Goal: Check status: Check status

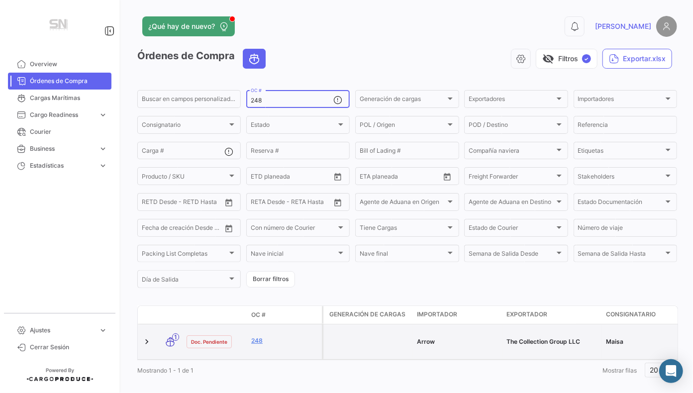
scroll to position [21, 0]
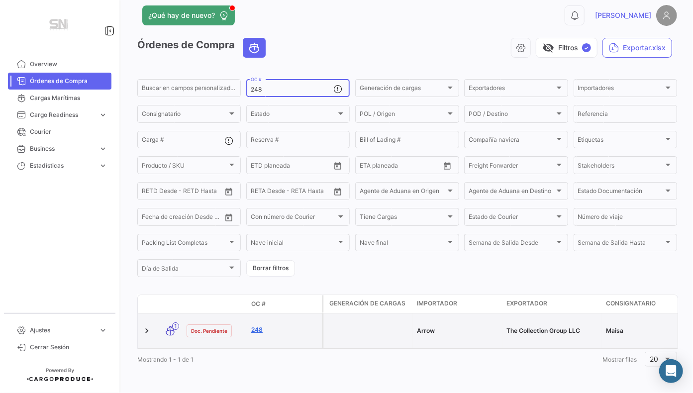
type input "248"
click at [255, 325] on link "248" at bounding box center [284, 329] width 67 height 9
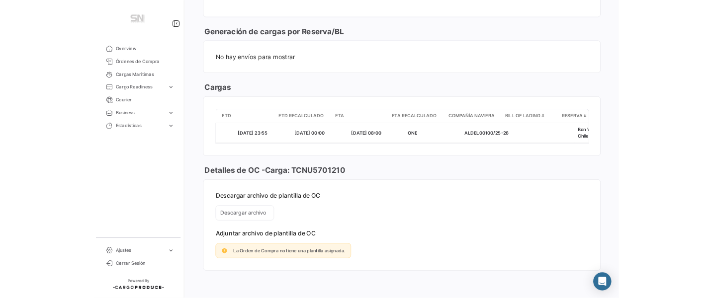
scroll to position [0, 225]
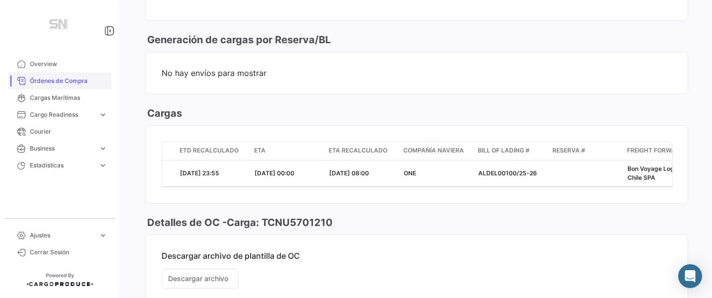
click at [66, 81] on span "Órdenes de Compra" at bounding box center [69, 81] width 78 height 9
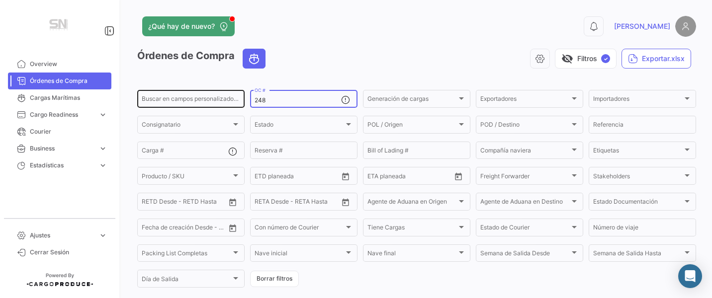
drag, startPoint x: 273, startPoint y: 98, endPoint x: 242, endPoint y: 97, distance: 30.8
click at [0, 0] on div "Buscar en campos personalizados... 248 OC # Generación de cargas Generación de …" at bounding box center [0, 0] width 0 height 0
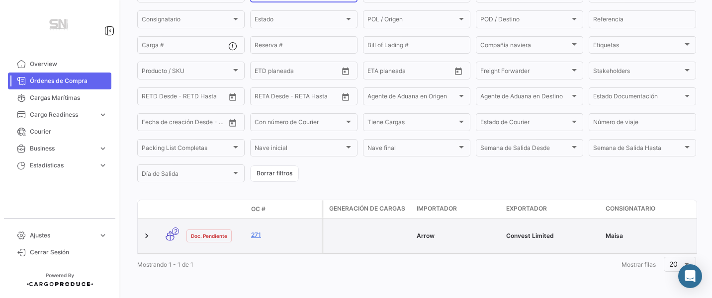
scroll to position [115, 0]
type input "271"
click at [259, 231] on link "271" at bounding box center [284, 235] width 67 height 9
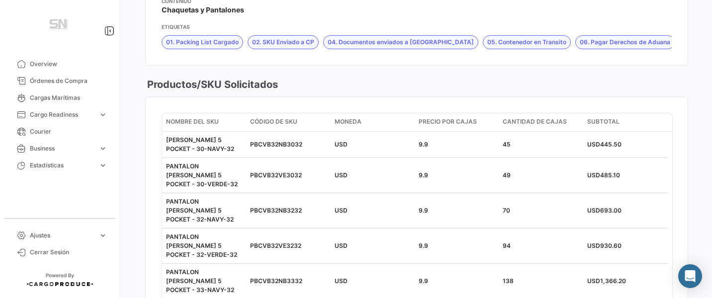
scroll to position [1392, 0]
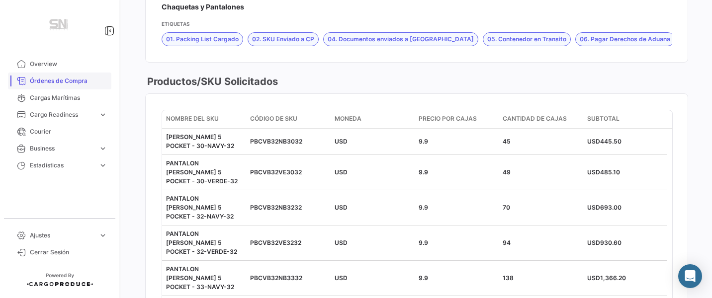
click at [46, 78] on span "Órdenes de Compra" at bounding box center [69, 81] width 78 height 9
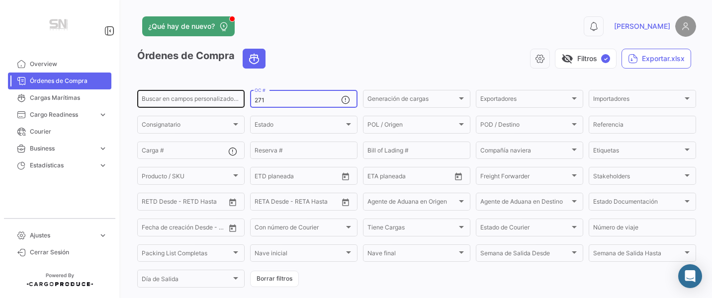
drag, startPoint x: 274, startPoint y: 98, endPoint x: 242, endPoint y: 98, distance: 31.8
click at [0, 0] on div "Buscar en campos personalizados... 271 OC # Generación de cargas Generación de …" at bounding box center [0, 0] width 0 height 0
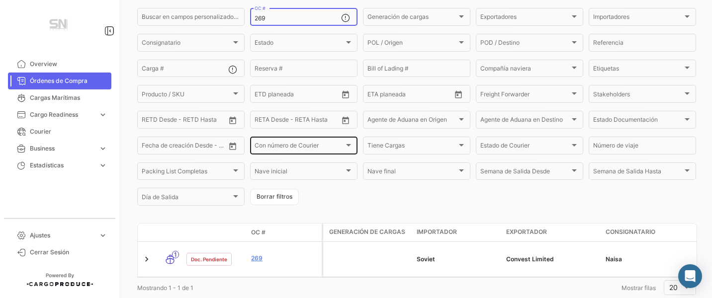
scroll to position [115, 0]
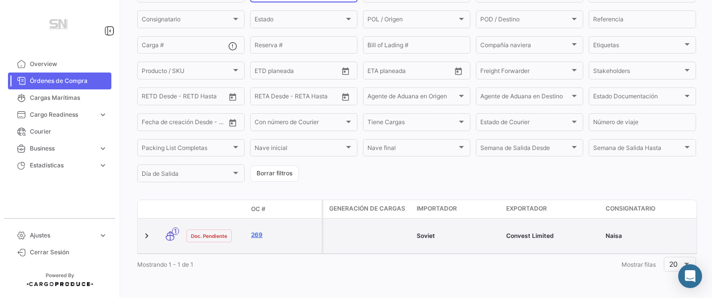
type input "269"
click at [256, 231] on link "269" at bounding box center [284, 235] width 67 height 9
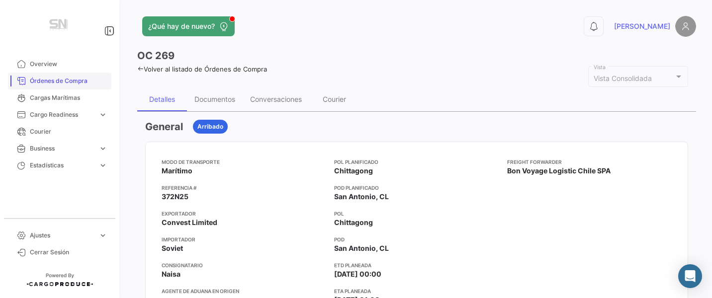
click at [61, 81] on span "Órdenes de Compra" at bounding box center [69, 81] width 78 height 9
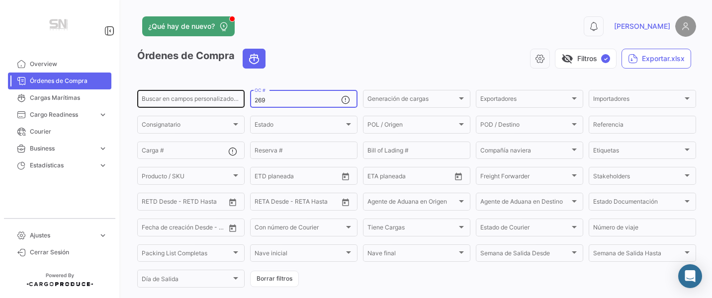
drag, startPoint x: 287, startPoint y: 101, endPoint x: 230, endPoint y: 101, distance: 57.7
click at [0, 0] on div "Buscar en campos personalizados... 269 OC # Generación de cargas Generación de …" at bounding box center [0, 0] width 0 height 0
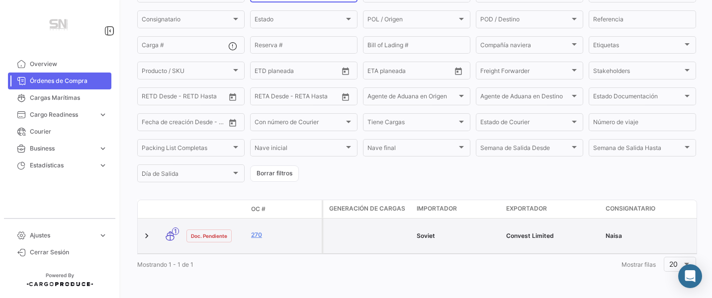
scroll to position [115, 0]
type input "270"
click at [252, 231] on link "270" at bounding box center [284, 235] width 67 height 9
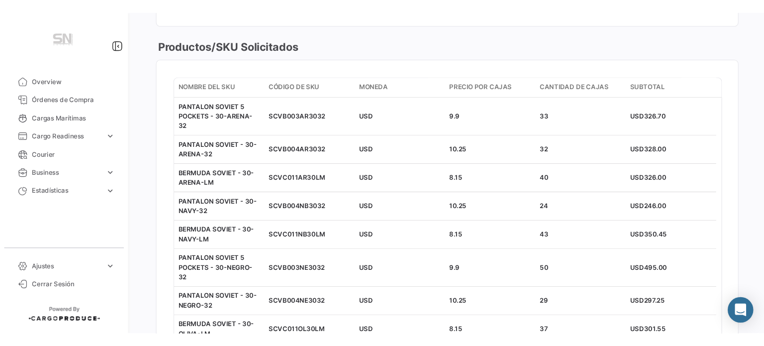
scroll to position [1442, 0]
